Goal: Check status: Check status

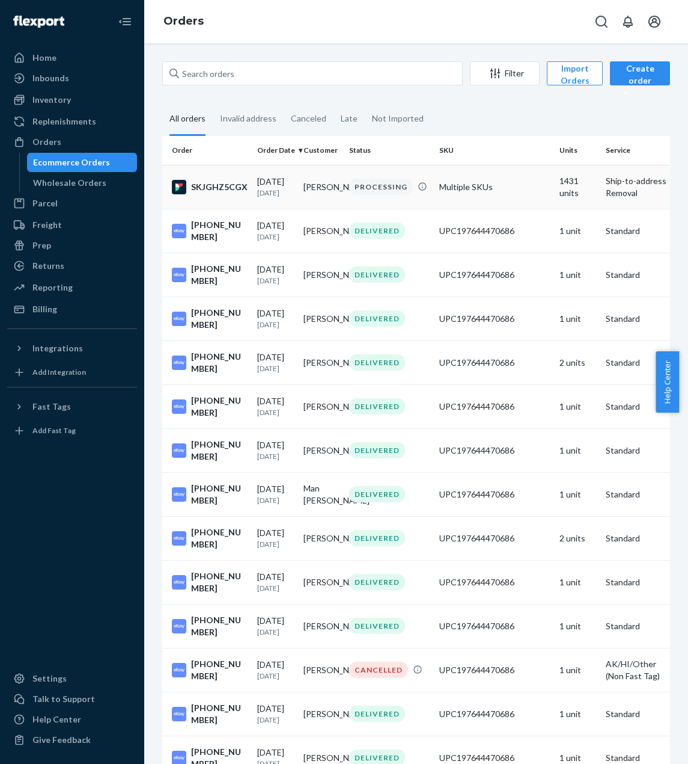
click at [225, 191] on div "SKJGHZ5CGX" at bounding box center [210, 187] width 76 height 14
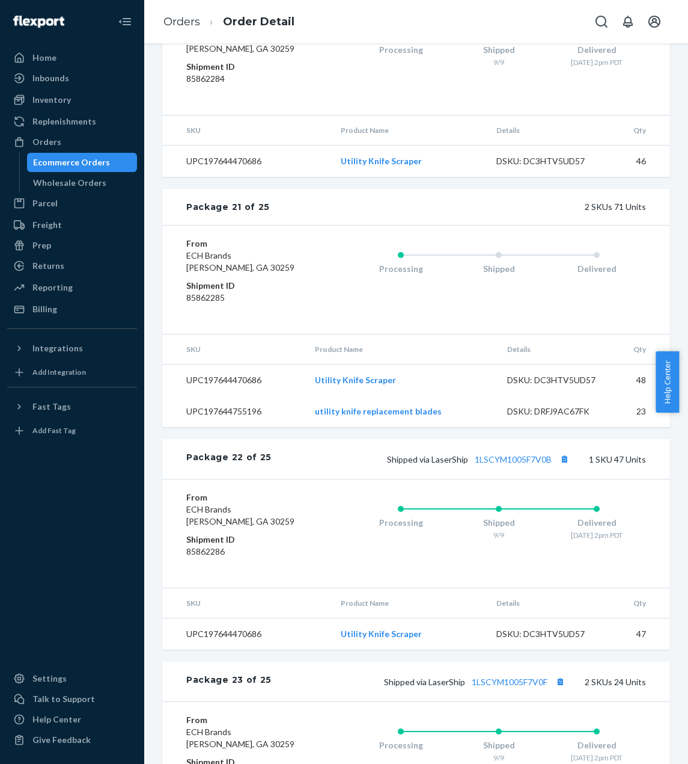
scroll to position [5462, 0]
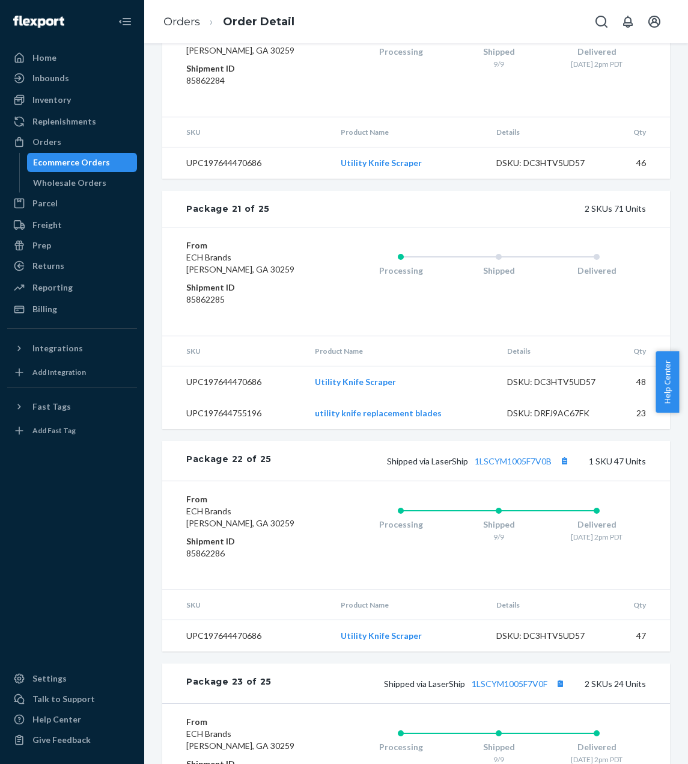
click at [433, 242] on div "Processing Shipped Delivered" at bounding box center [475, 281] width 342 height 84
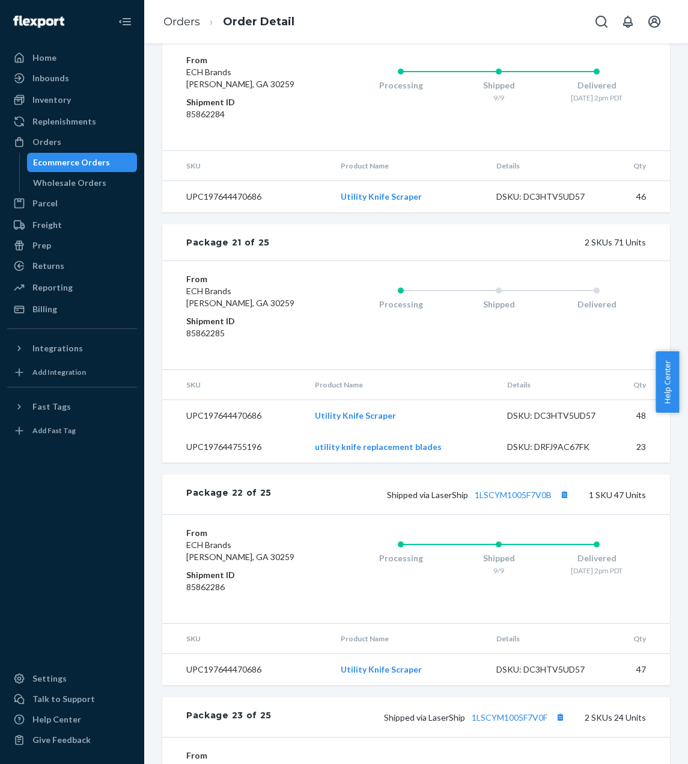
scroll to position [5402, 0]
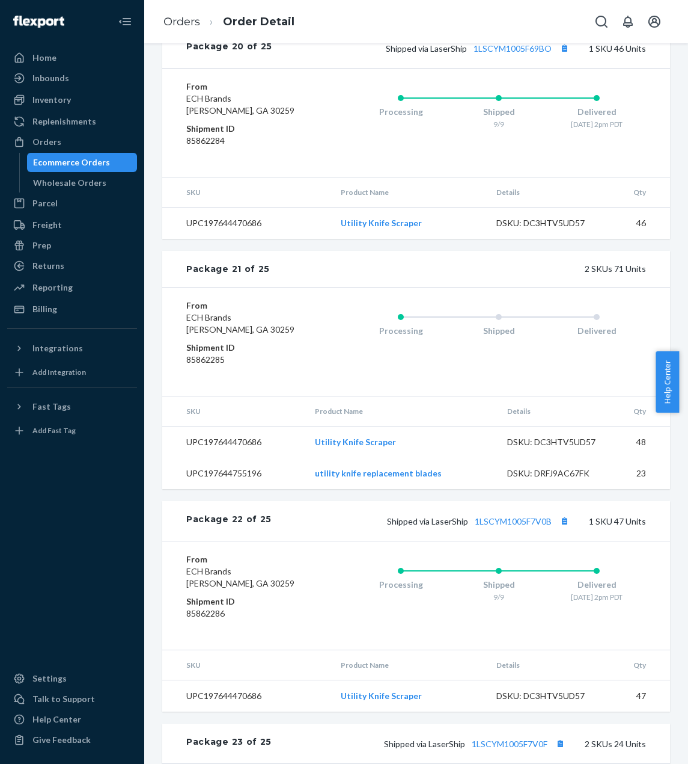
click at [212, 354] on dd "85862285" at bounding box center [245, 360] width 118 height 12
click at [299, 342] on dt "Shipment ID" at bounding box center [245, 348] width 118 height 12
click at [319, 299] on div "Processing Shipped Delivered" at bounding box center [475, 341] width 342 height 84
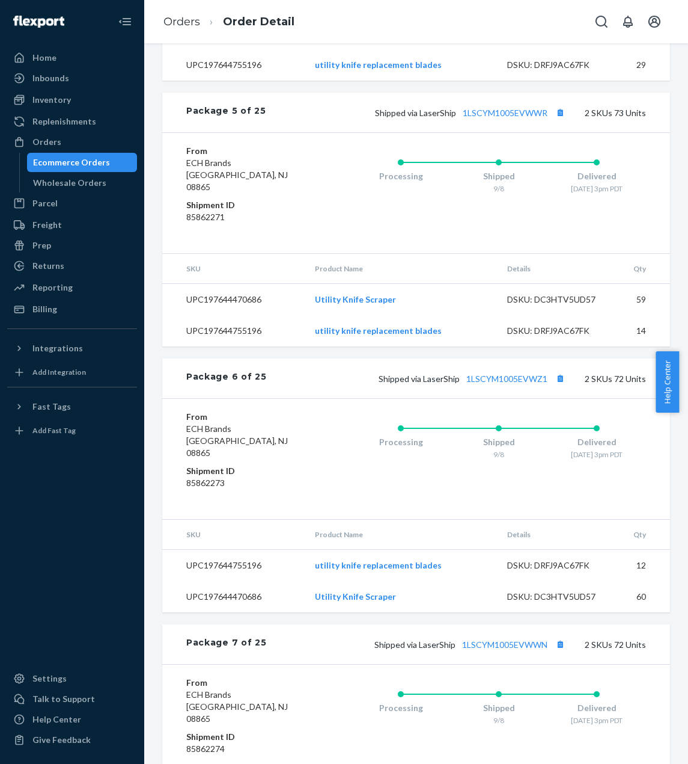
scroll to position [1494, 0]
